Goal: Register for event/course

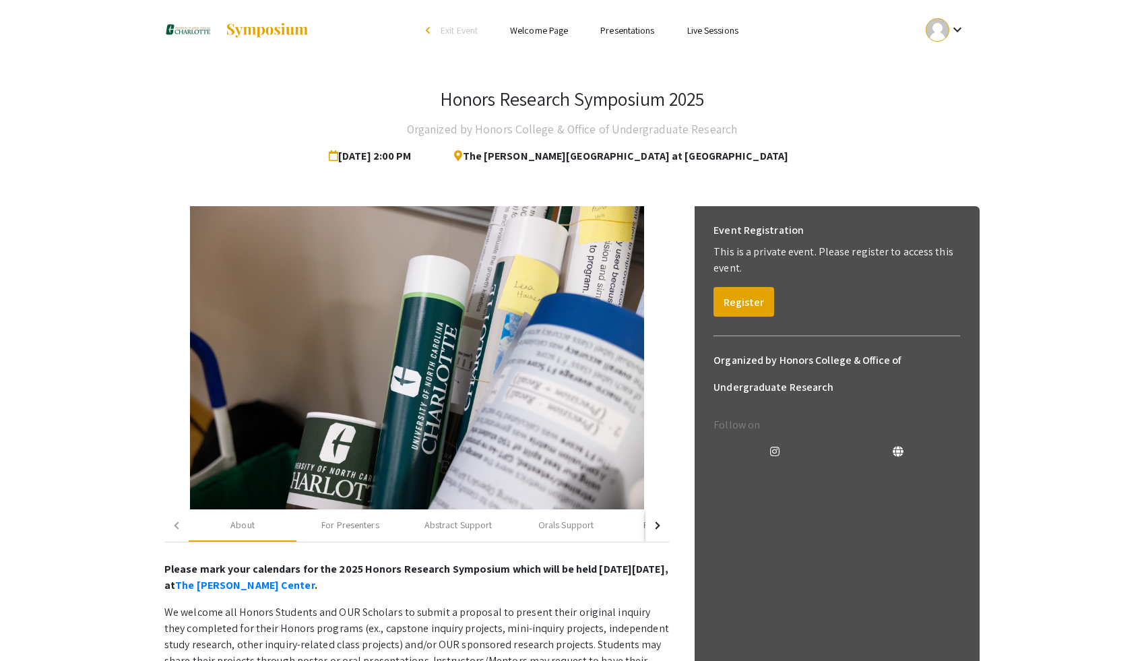
click at [955, 30] on mat-icon "keyboard_arrow_down" at bounding box center [957, 30] width 16 height 16
click at [951, 67] on button "My Account" at bounding box center [952, 67] width 83 height 32
click at [757, 303] on button "Register" at bounding box center [743, 302] width 61 height 30
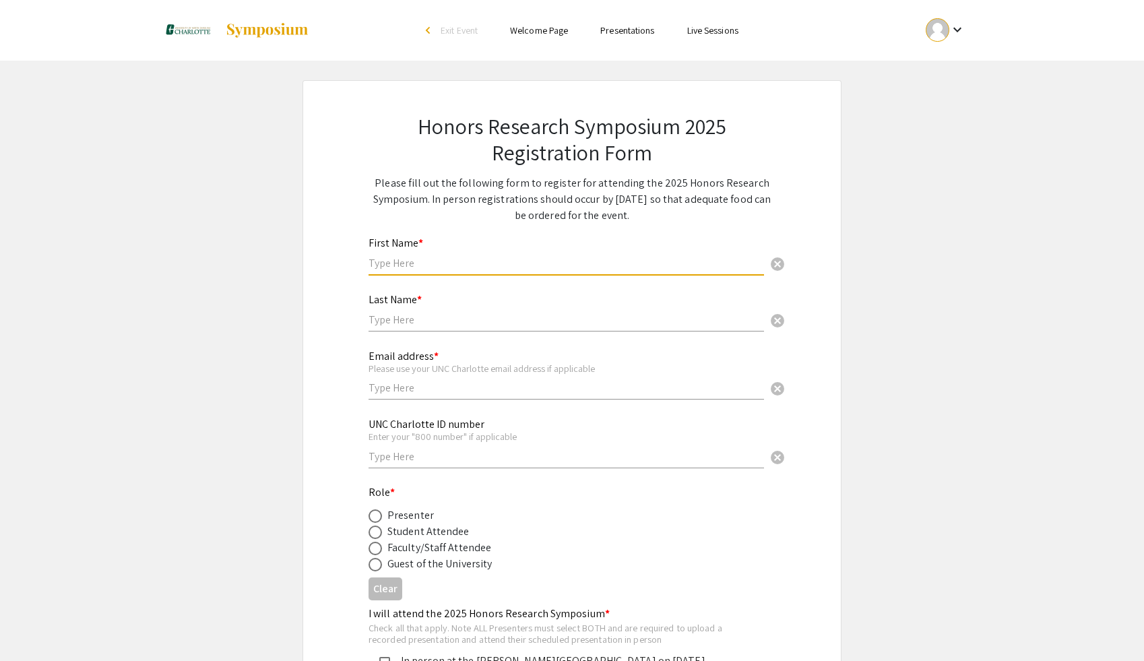
click at [384, 261] on input "text" at bounding box center [565, 263] width 395 height 14
type input "Liv"
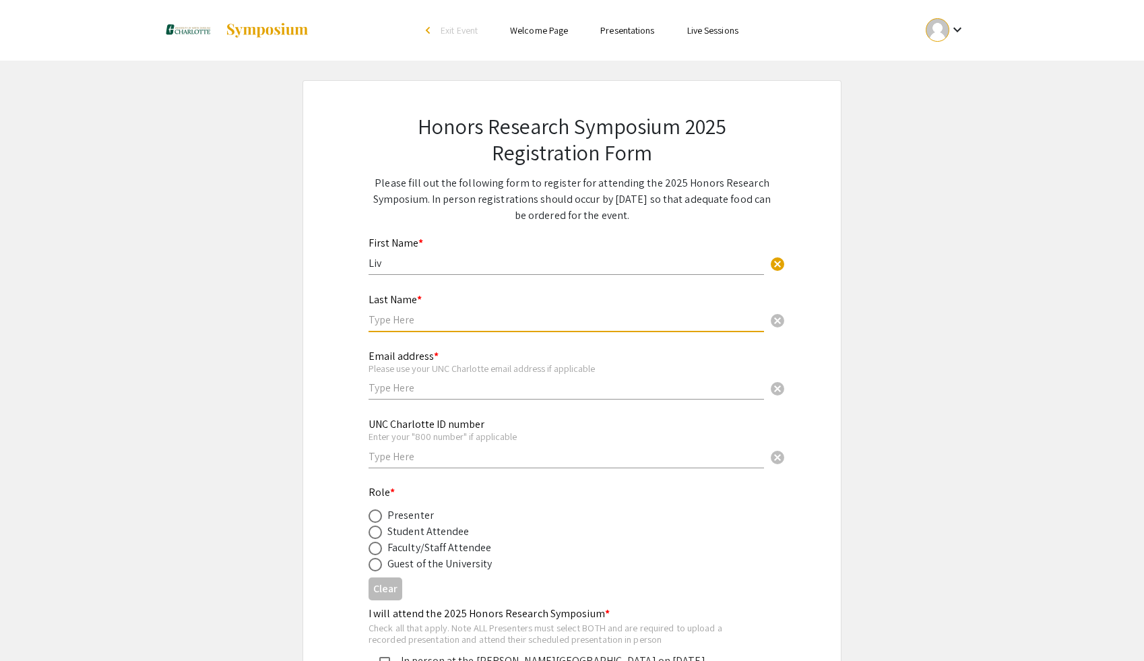
click at [420, 317] on input "text" at bounding box center [565, 320] width 395 height 14
type input "[PERSON_NAME]"
click at [421, 393] on input "text" at bounding box center [565, 388] width 395 height 14
type input "[EMAIL_ADDRESS][DOMAIN_NAME]"
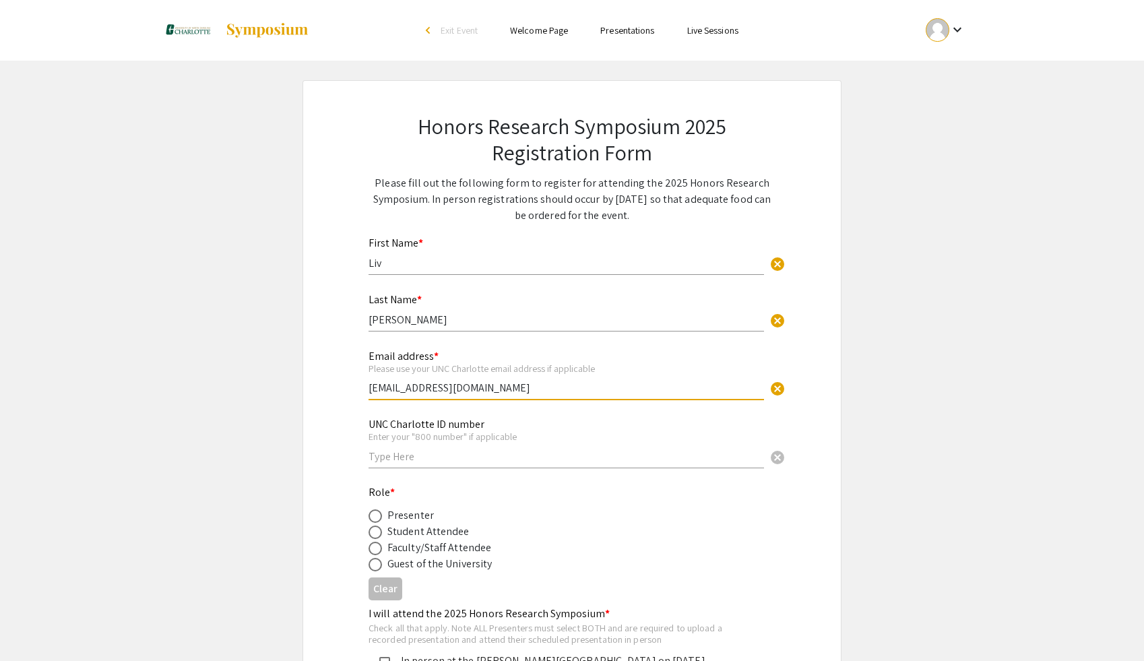
click at [417, 471] on div "UNC Charlotte ID number Enter your "800 number" if applicable cancel" at bounding box center [565, 443] width 395 height 76
click at [417, 463] on input "text" at bounding box center [565, 456] width 395 height 14
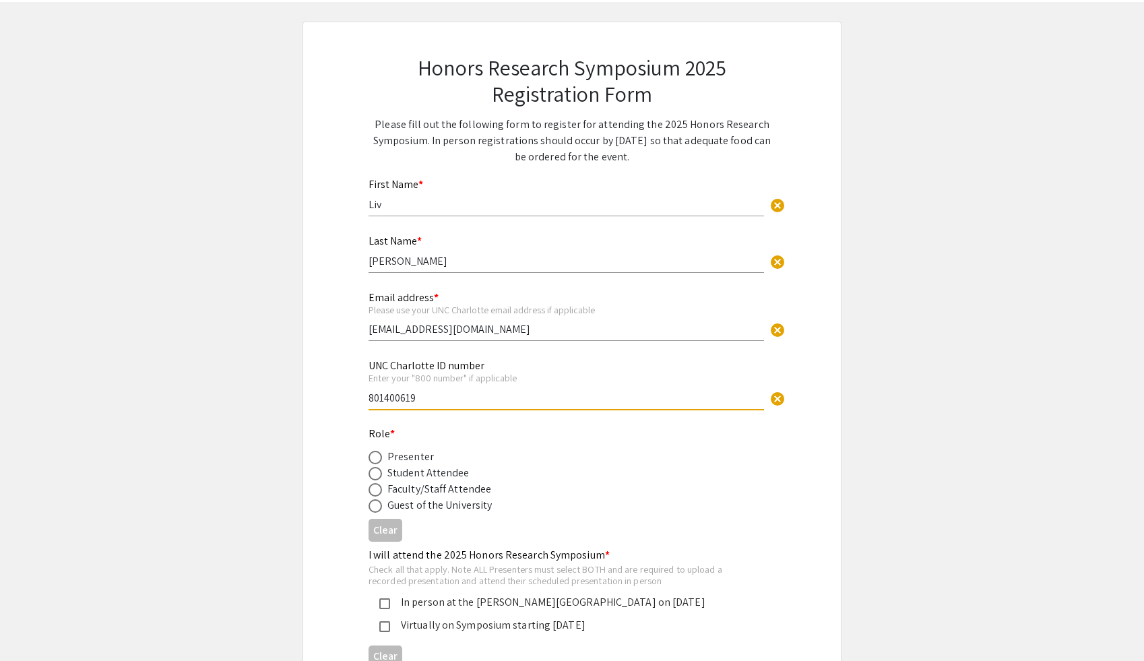
scroll to position [86, 0]
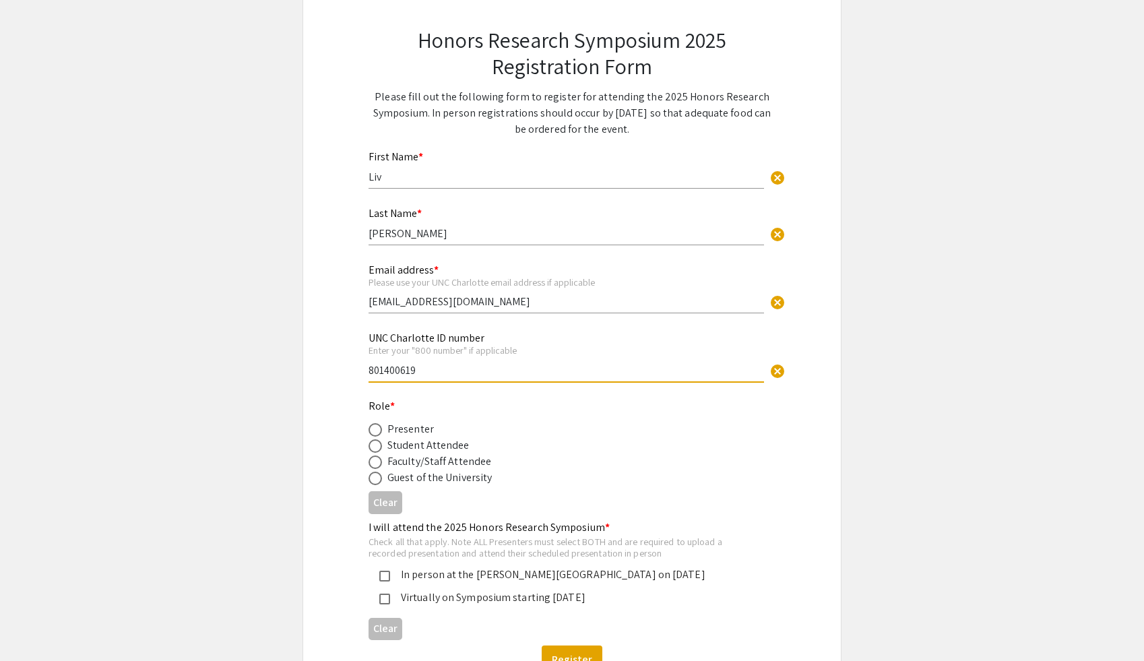
type input "801400619"
click at [381, 430] on span at bounding box center [374, 429] width 13 height 13
click at [381, 430] on input "radio" at bounding box center [374, 429] width 13 height 13
radio input "true"
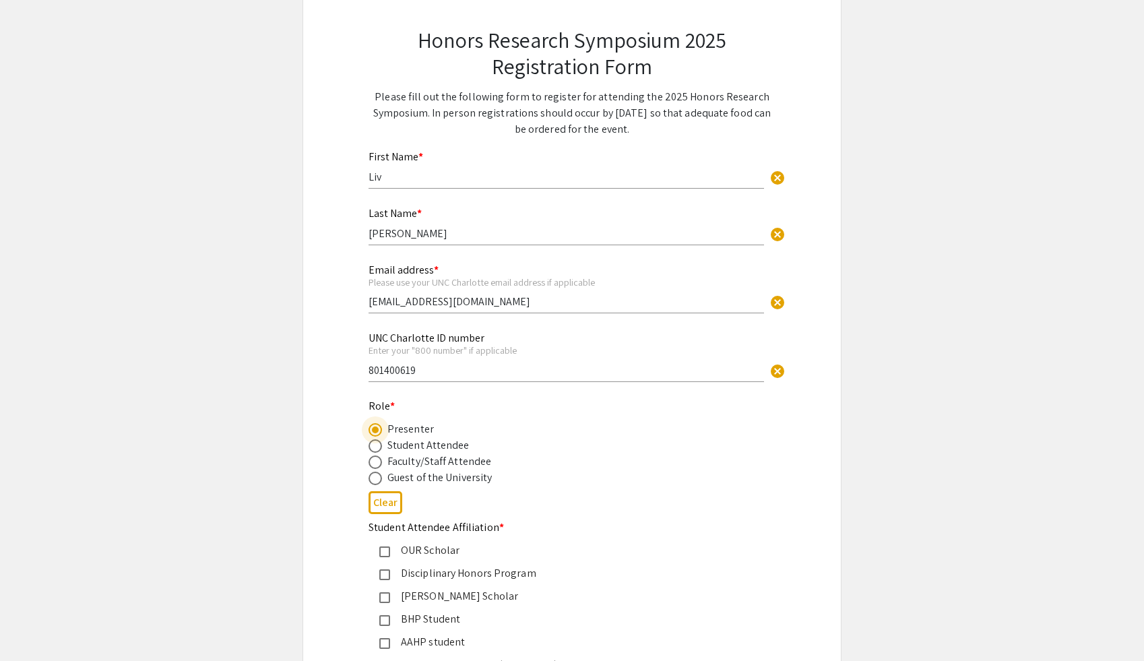
click at [453, 411] on div "Role * Presenter Student Attendee Faculty/Staff Attendee Guest of the University" at bounding box center [560, 442] width 385 height 88
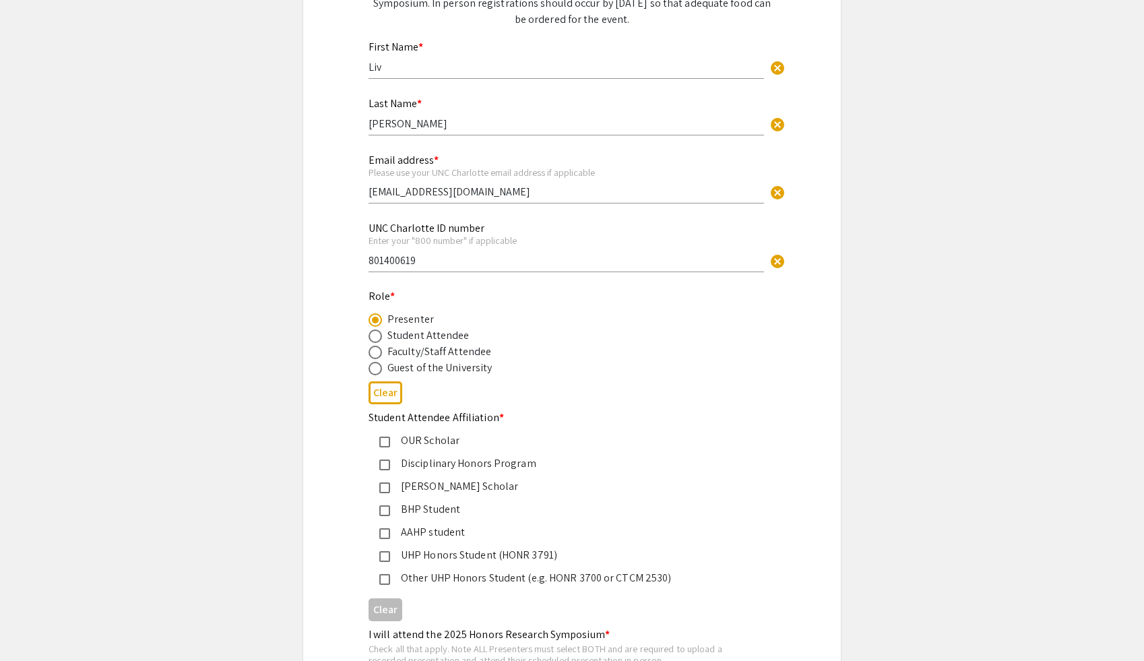
scroll to position [197, 0]
click at [389, 556] on mat-pseudo-checkbox at bounding box center [384, 555] width 11 height 11
click at [345, 548] on div "Honors Research Symposium 2025 Registration Form Please fill out the following …" at bounding box center [572, 348] width 472 height 928
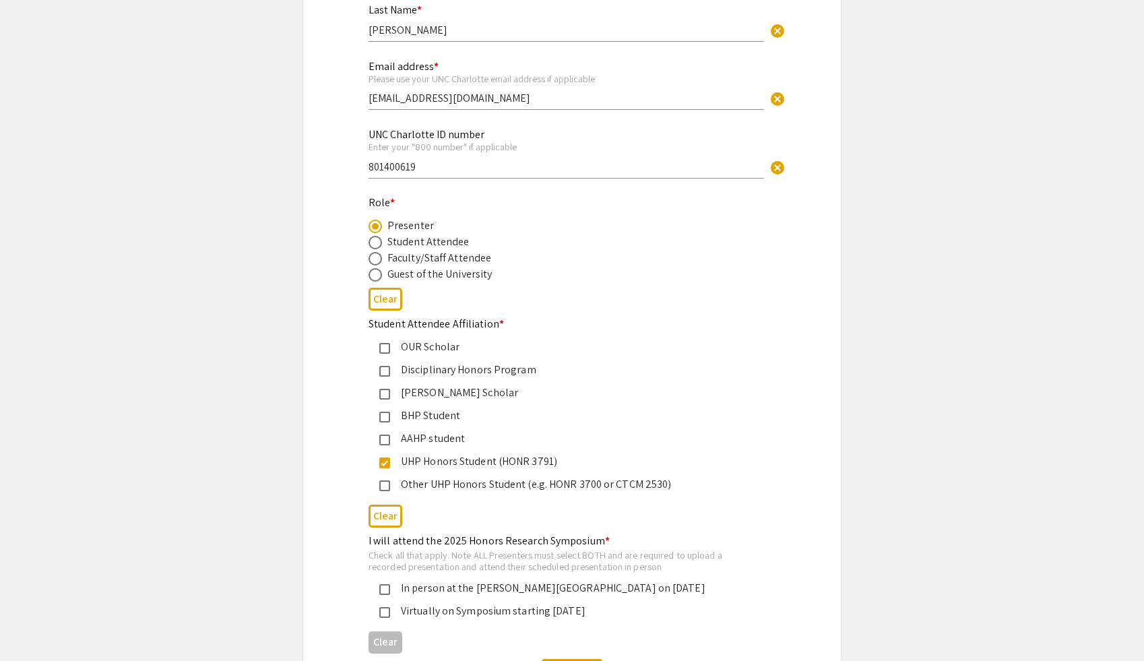
scroll to position [295, 0]
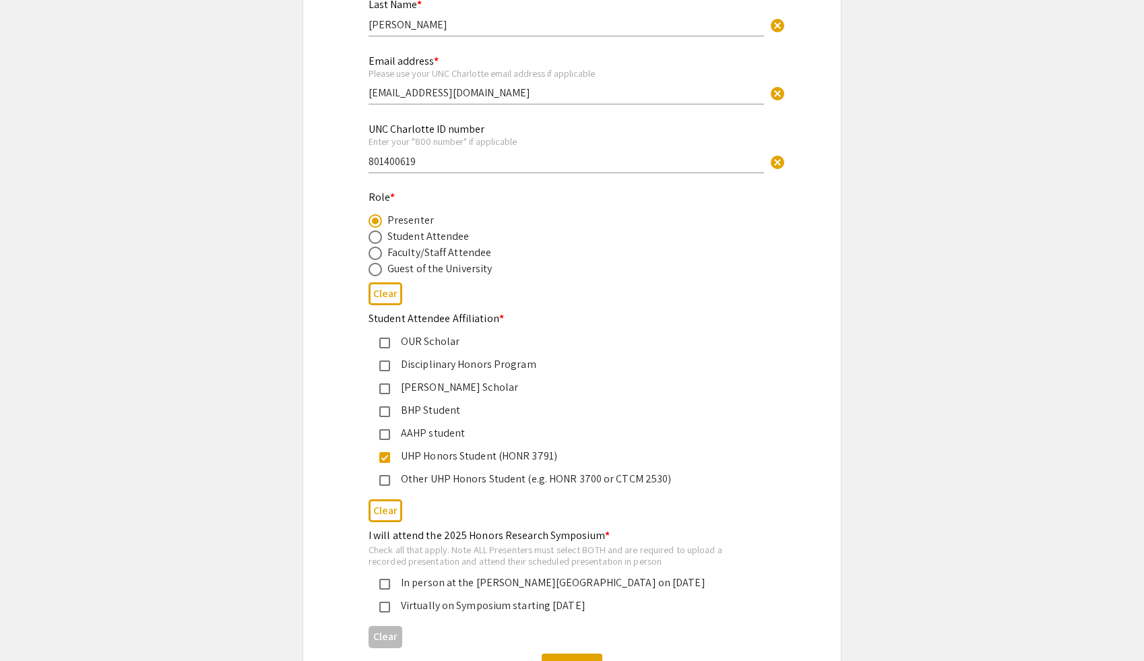
click at [389, 482] on mat-pseudo-checkbox at bounding box center [384, 480] width 11 height 11
click at [382, 459] on mat-pseudo-checkbox at bounding box center [384, 457] width 11 height 11
click at [300, 479] on app-registration-form-submission "Honors Research Symposium 2025 Registration Form Please fill out the following …" at bounding box center [572, 249] width 1144 height 929
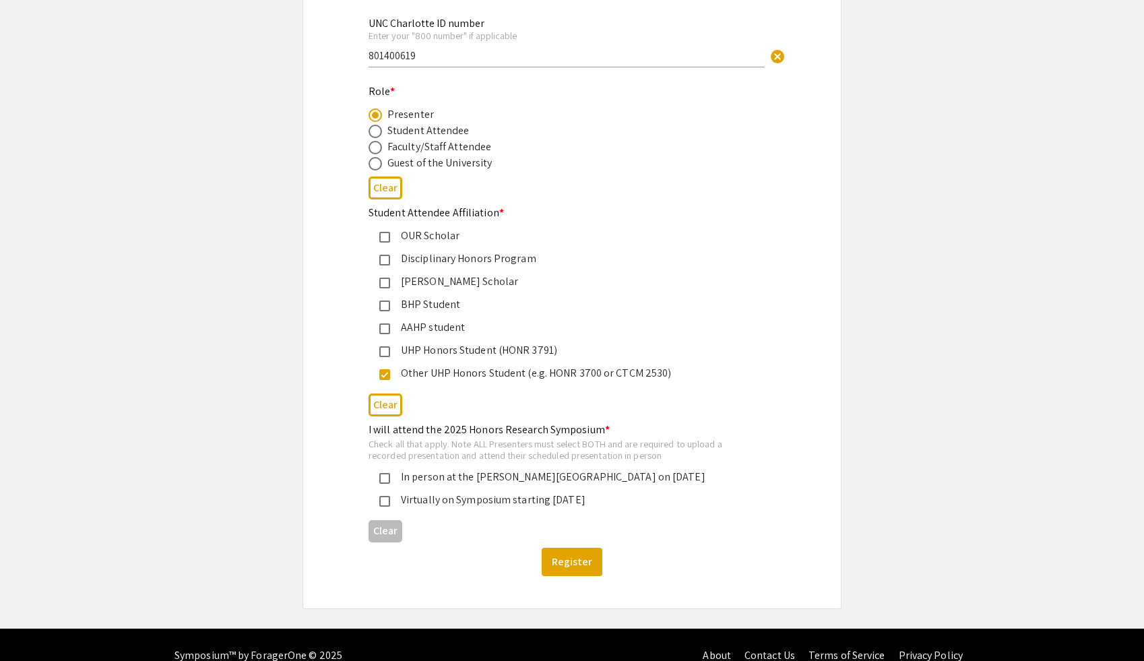
scroll to position [424, 0]
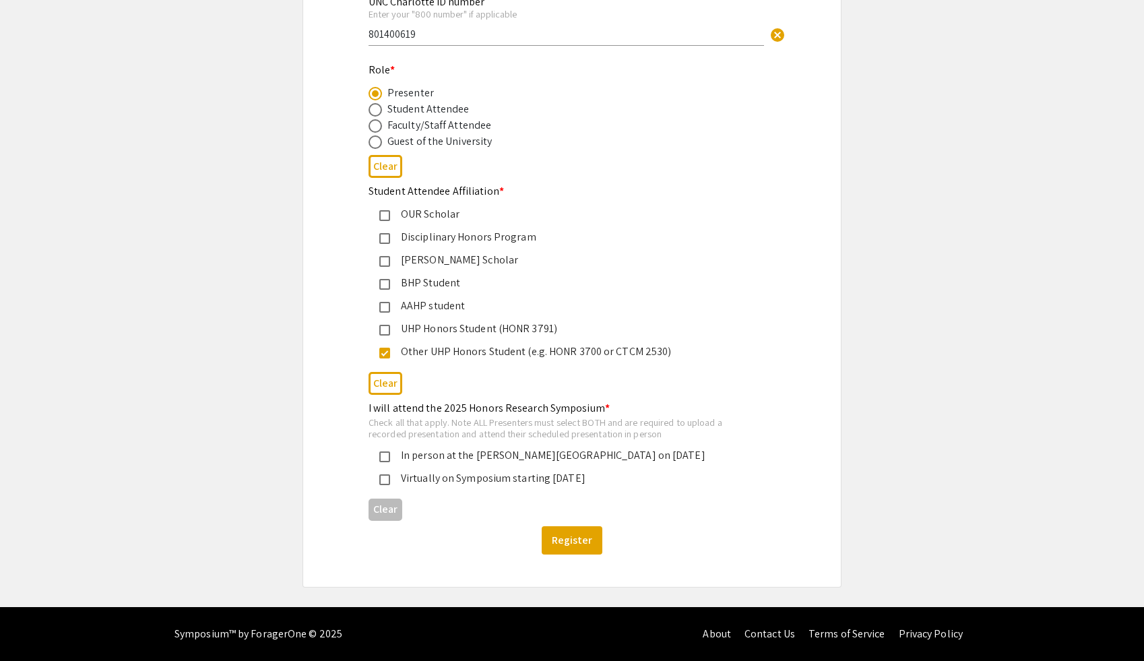
click at [381, 456] on mat-pseudo-checkbox at bounding box center [384, 456] width 11 height 11
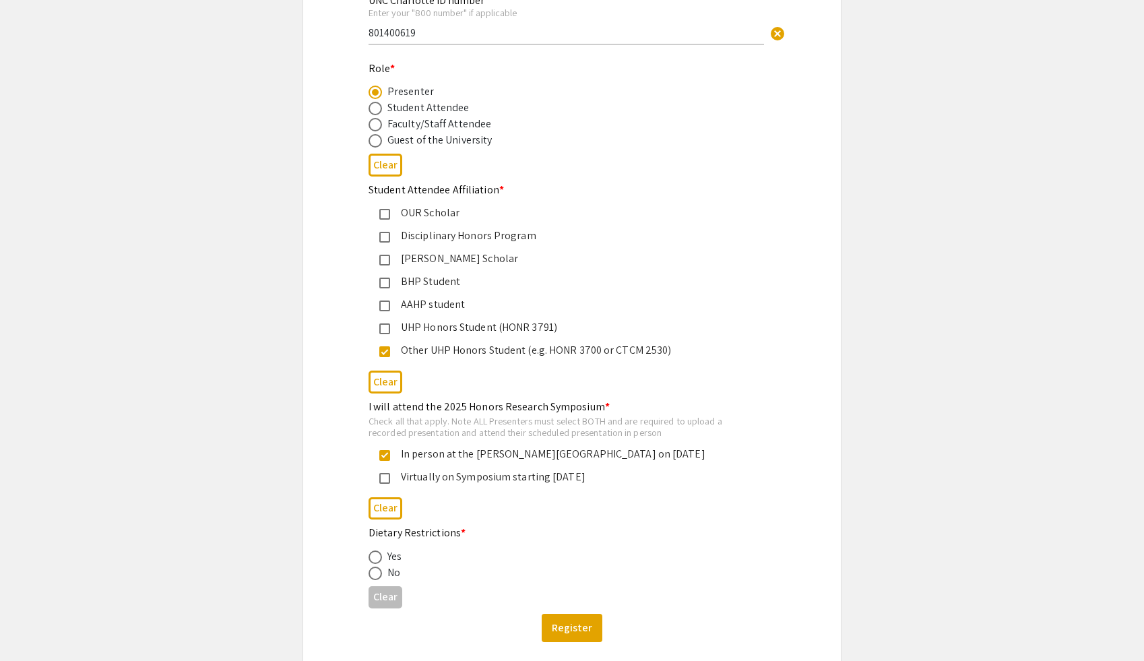
click at [482, 424] on div "Check all that apply. Note ALL Presenters must select BOTH and are required to …" at bounding box center [560, 427] width 385 height 24
click at [372, 577] on span at bounding box center [374, 573] width 13 height 13
click at [372, 577] on input "radio" at bounding box center [374, 573] width 13 height 13
radio input "true"
click at [428, 540] on mat-label "Dietary Restrictions *" at bounding box center [416, 532] width 97 height 14
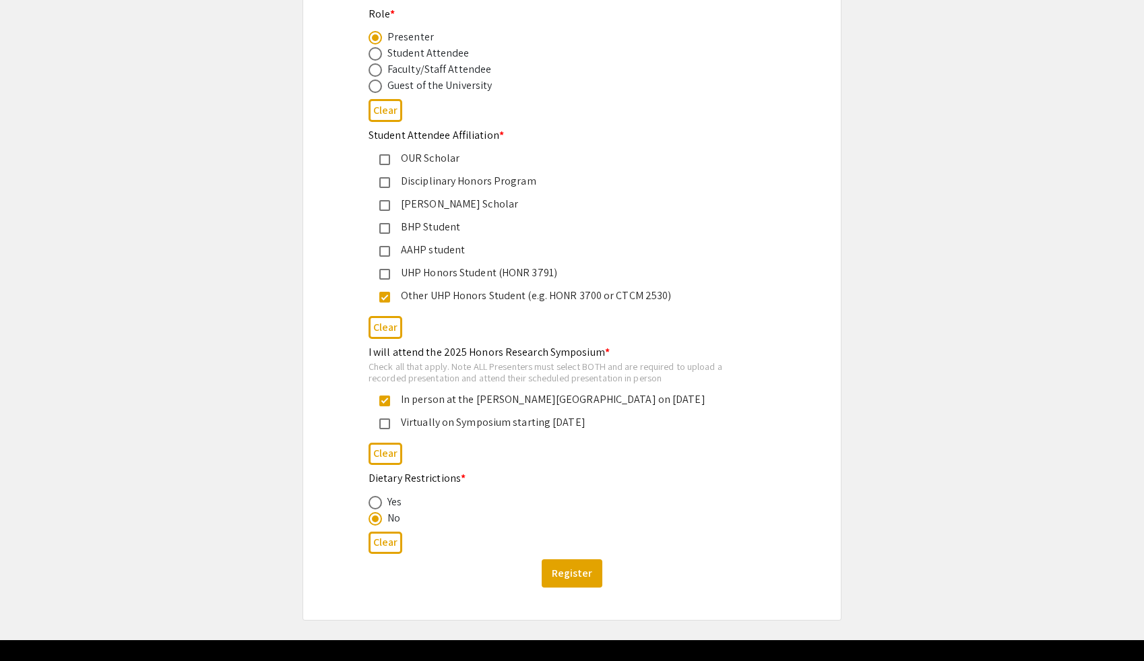
scroll to position [513, 0]
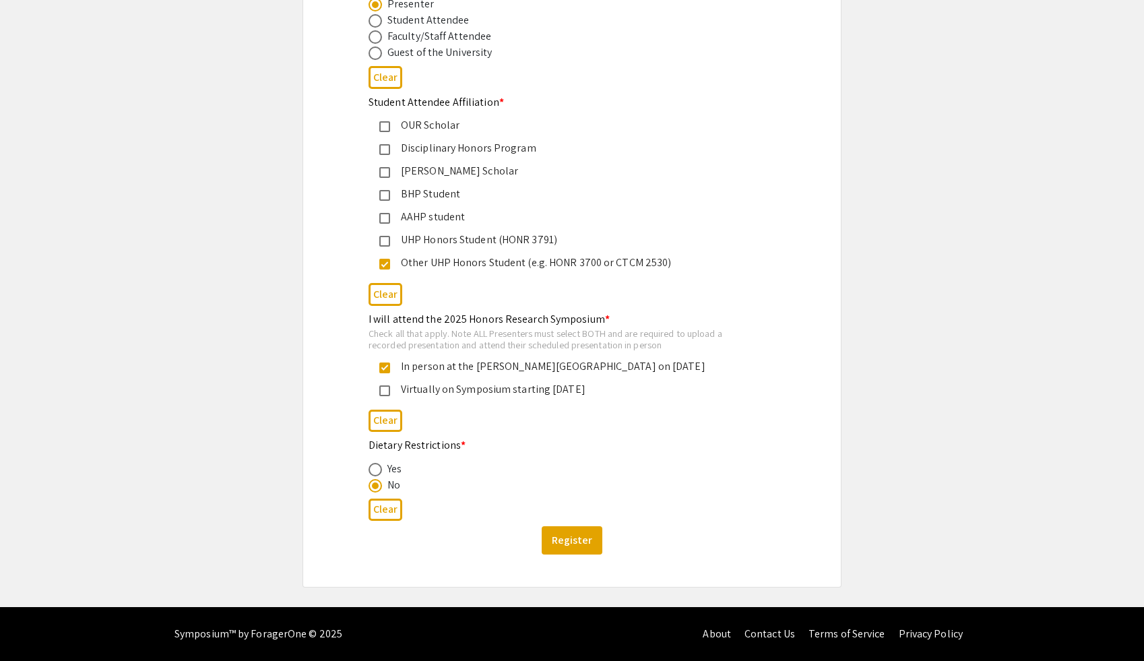
click at [384, 388] on mat-pseudo-checkbox at bounding box center [384, 390] width 11 height 11
click at [356, 364] on div "Honors Research Symposium 2025 Registration Form Please fill out the following …" at bounding box center [572, 78] width 472 height 1017
click at [588, 541] on button "Register" at bounding box center [572, 540] width 61 height 28
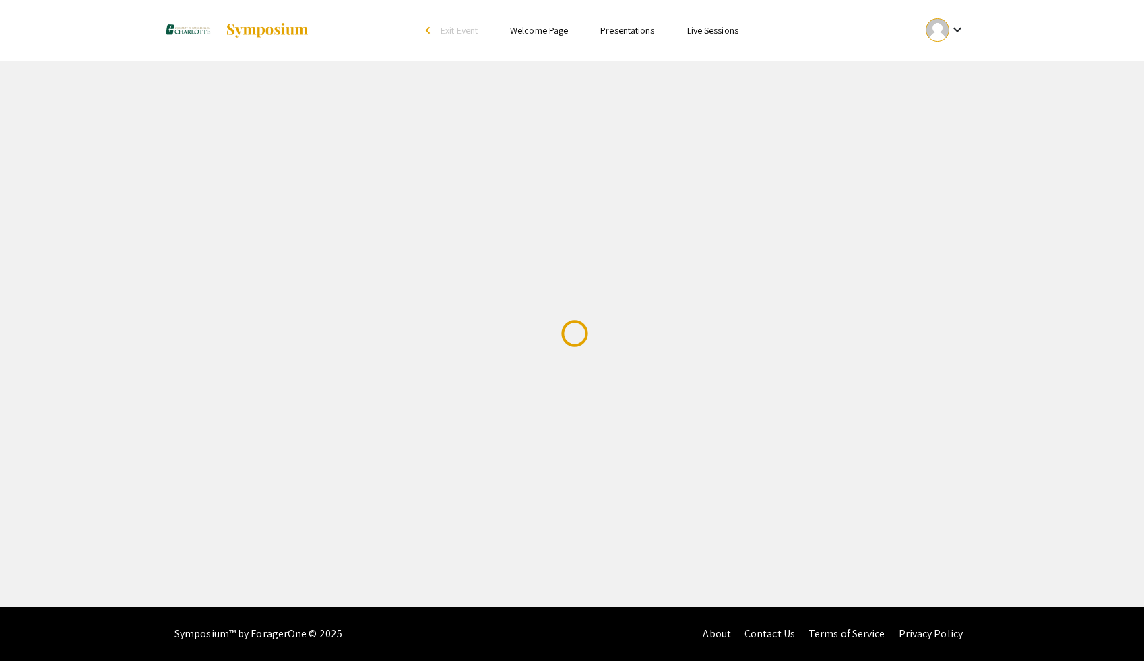
scroll to position [0, 0]
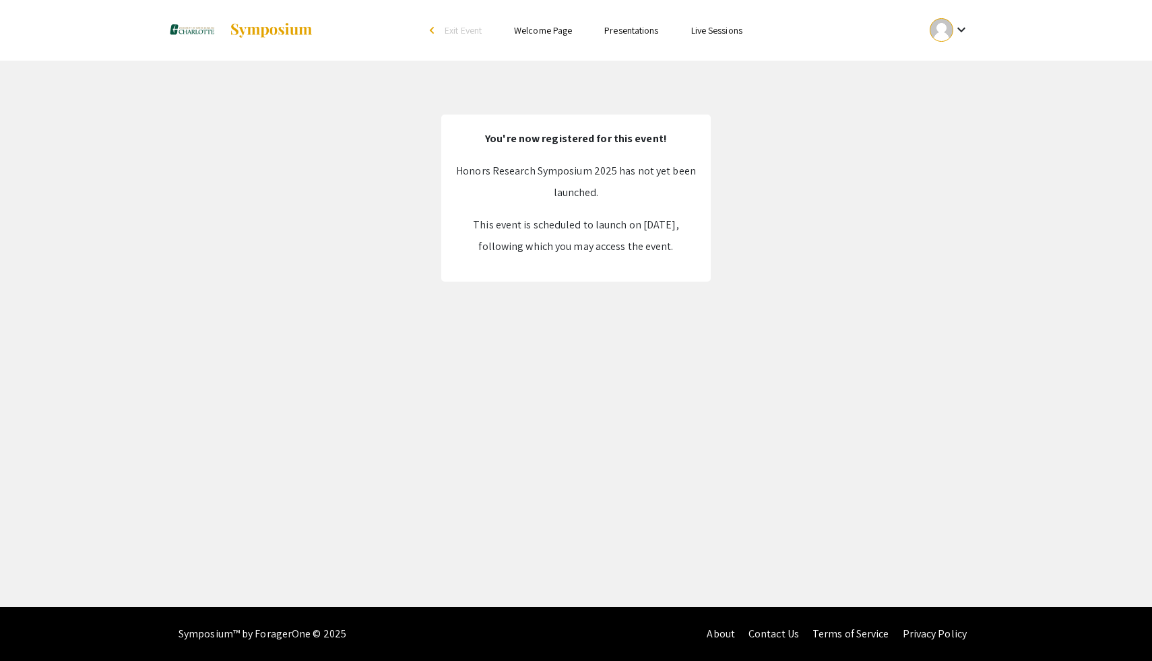
click at [435, 33] on div "arrow_back_ios" at bounding box center [434, 30] width 8 height 8
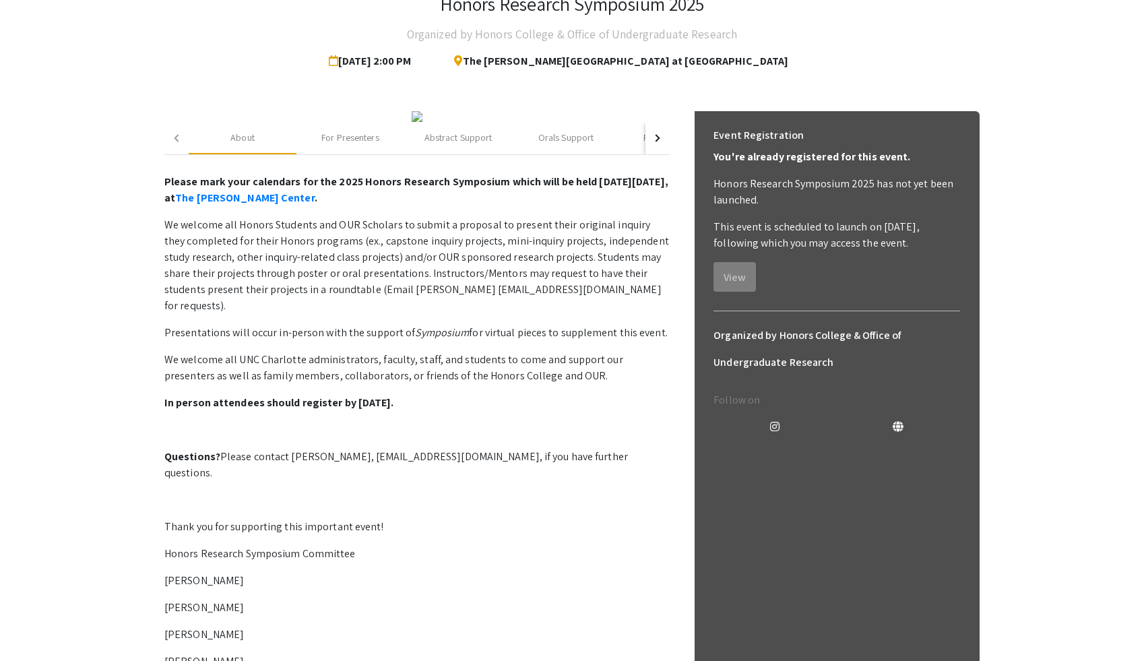
scroll to position [104, 0]
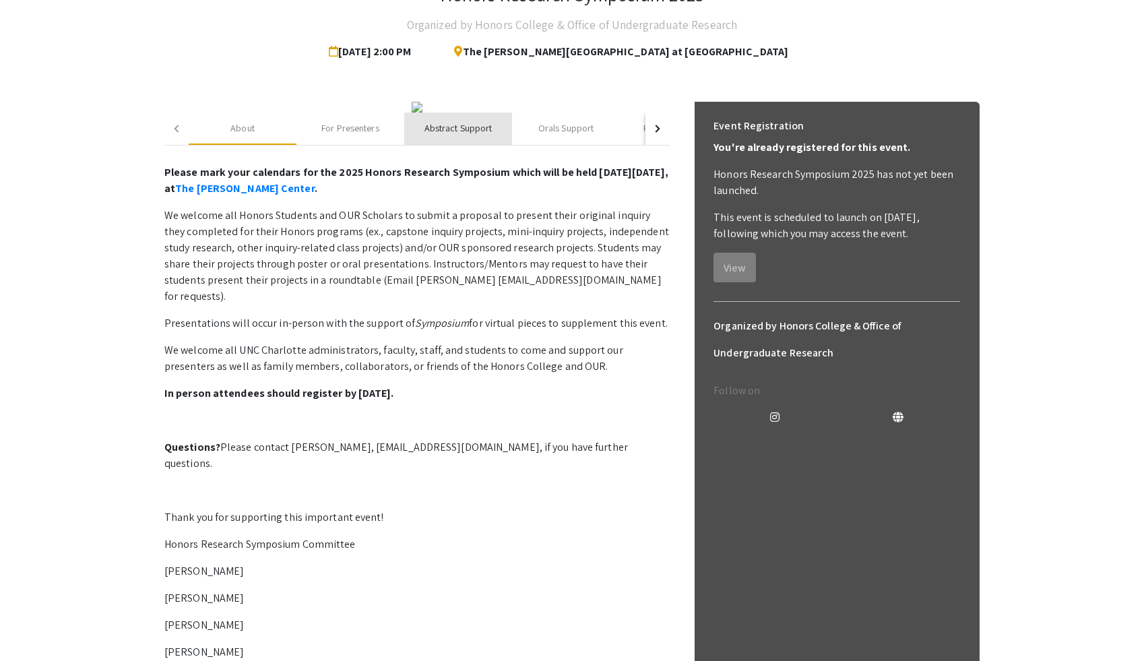
click at [460, 135] on div "Abstract Support" at bounding box center [458, 128] width 68 height 14
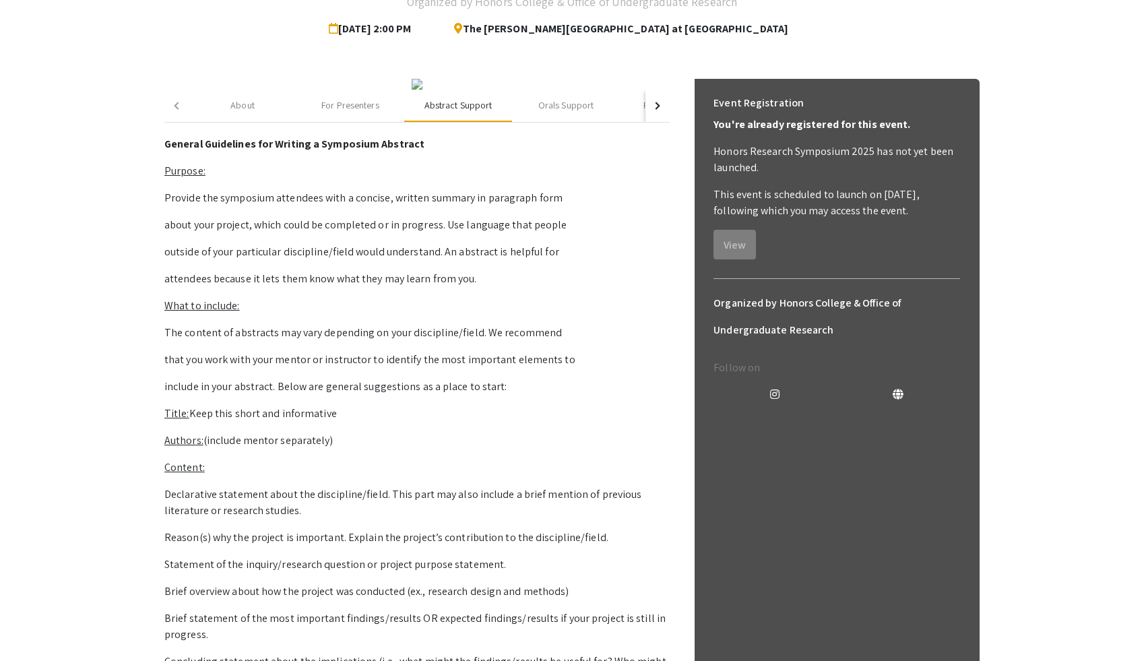
scroll to position [0, 0]
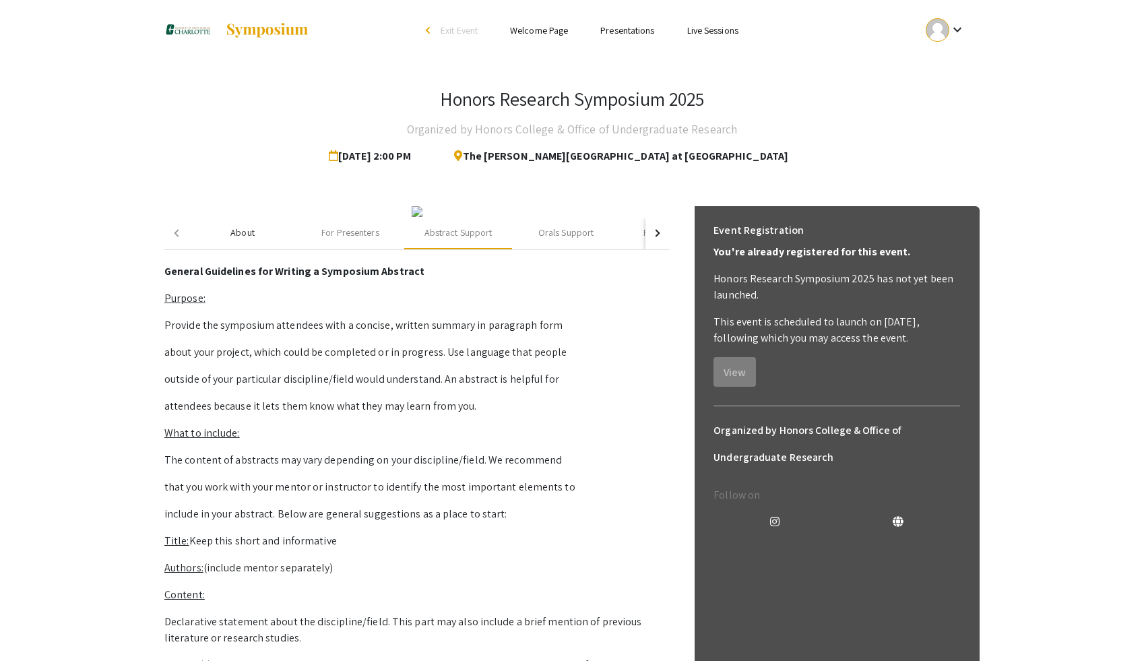
click at [240, 249] on div "About" at bounding box center [243, 233] width 108 height 32
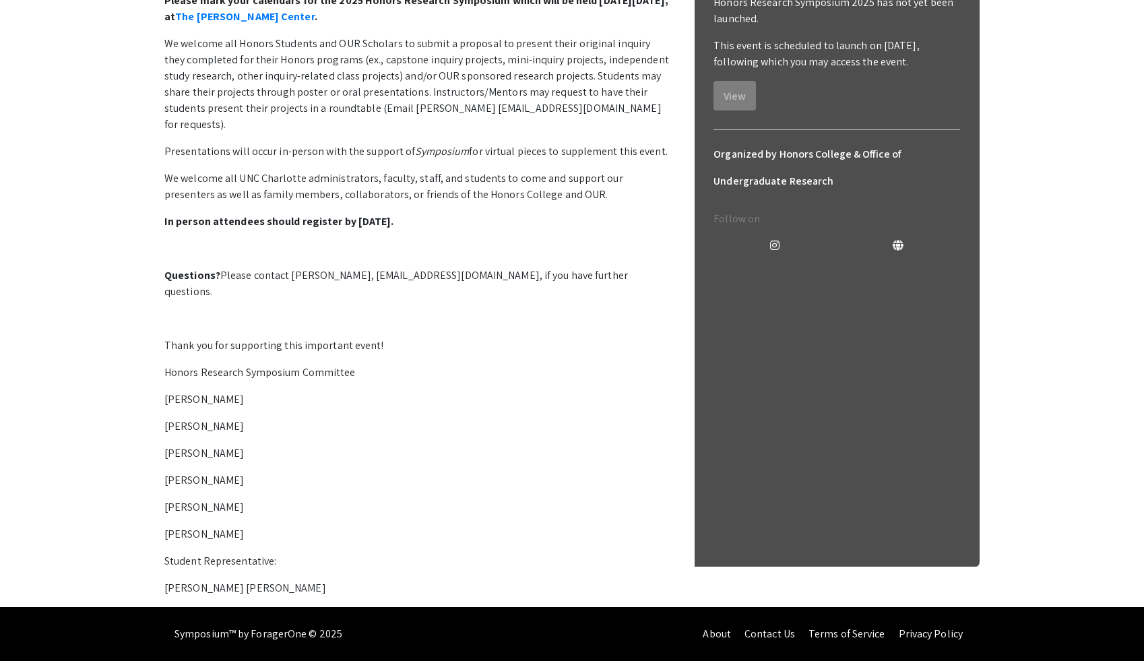
scroll to position [348, 0]
